Goal: Task Accomplishment & Management: Manage account settings

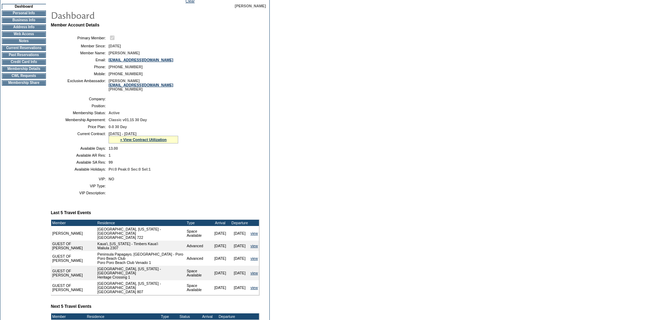
scroll to position [70, 0]
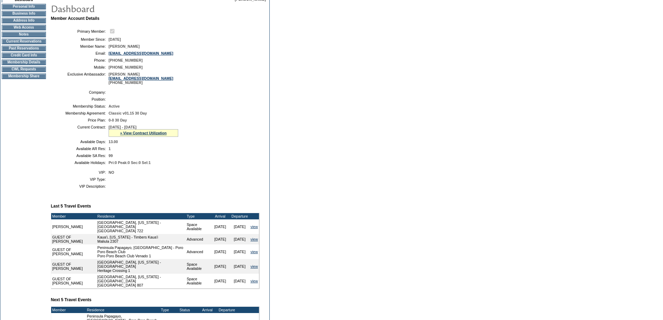
drag, startPoint x: 409, startPoint y: 151, endPoint x: 403, endPoint y: 146, distance: 8.4
click at [404, 152] on form "Follow Us ::" at bounding box center [331, 163] width 663 height 467
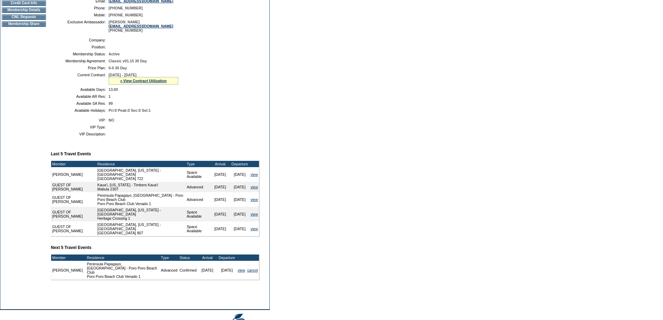
scroll to position [165, 0]
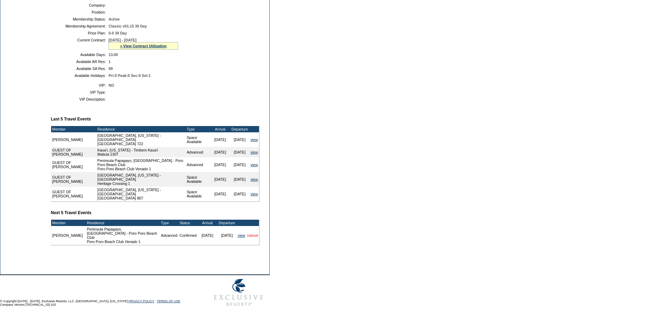
click at [253, 235] on link "cancel" at bounding box center [252, 235] width 11 height 4
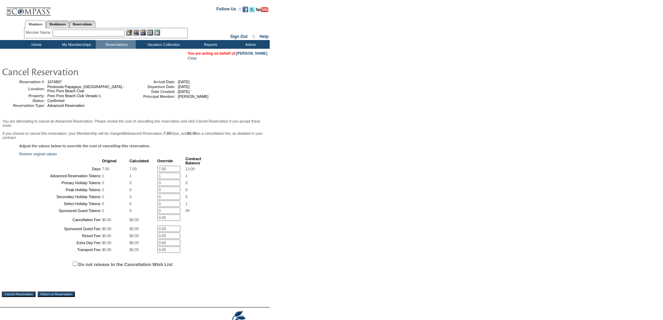
click at [167, 172] on input "7.00" at bounding box center [168, 169] width 23 height 6
type input "0"
click at [327, 185] on form "Follow Us ::" at bounding box center [330, 172] width 661 height 341
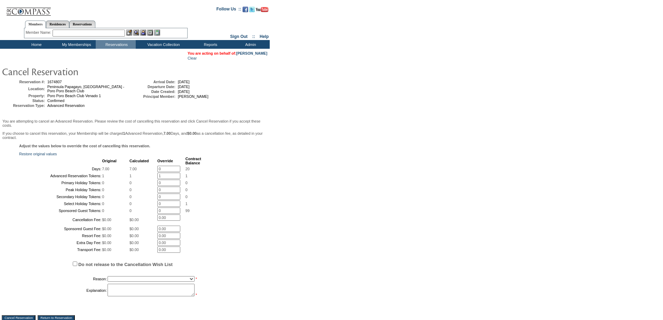
click at [166, 179] on input "1" at bounding box center [168, 176] width 23 height 6
click at [165, 179] on input "1" at bounding box center [168, 176] width 23 height 6
type input "0"
click at [311, 181] on form "Follow Us ::" at bounding box center [330, 184] width 661 height 364
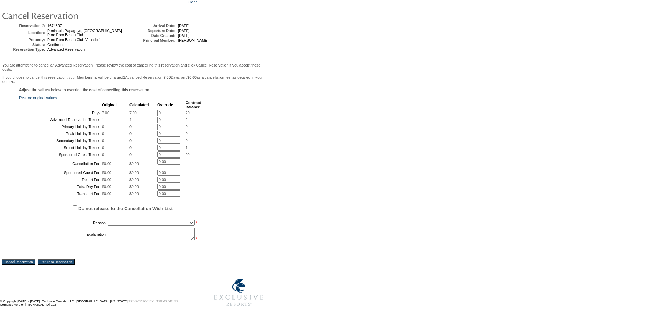
scroll to position [118, 0]
click at [180, 220] on select "Creating Continuous Stay Days Booked After Cancellation Experiential / Hotel / …" at bounding box center [151, 223] width 87 height 6
select select "1026"
click at [108, 220] on select "Creating Continuous Stay Days Booked After Cancellation Experiential / Hotel / …" at bounding box center [151, 223] width 87 height 6
click at [138, 230] on textarea at bounding box center [151, 234] width 87 height 13
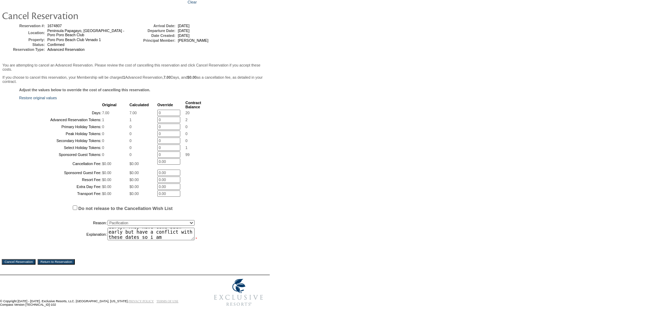
scroll to position [25, 0]
click at [163, 236] on textarea "i held this while they were suspended in hopes it owuld help me get them to com…" at bounding box center [151, 234] width 87 height 13
type textarea "i held this while they were suspended in hopes it owuld help me get them to com…"
click at [26, 260] on input "Cancel Reservation" at bounding box center [19, 262] width 34 height 6
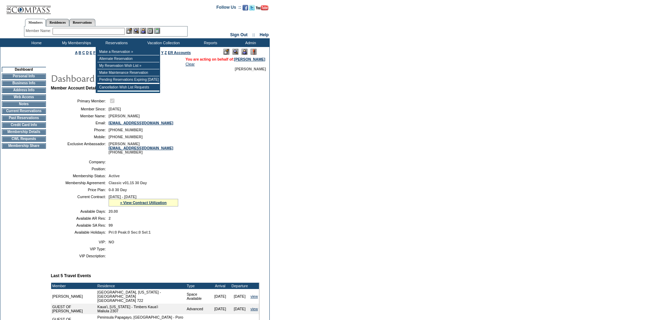
click at [113, 33] on input "text" at bounding box center [89, 31] width 72 height 7
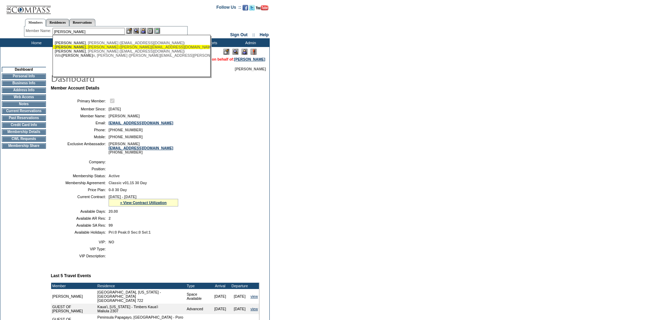
click at [77, 47] on div "[PERSON_NAME] ([PERSON_NAME][EMAIL_ADDRESS][DOMAIN_NAME])" at bounding box center [131, 47] width 153 height 4
type input "[PERSON_NAME] ([PERSON_NAME][EMAIL_ADDRESS][DOMAIN_NAME])"
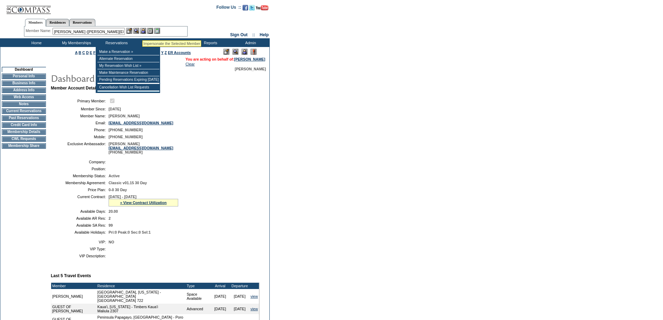
click at [144, 32] on img at bounding box center [143, 31] width 6 height 6
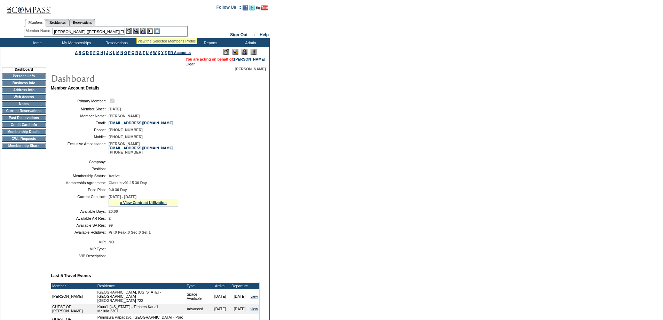
click at [136, 29] on img at bounding box center [136, 31] width 6 height 6
